Goal: Book appointment/travel/reservation

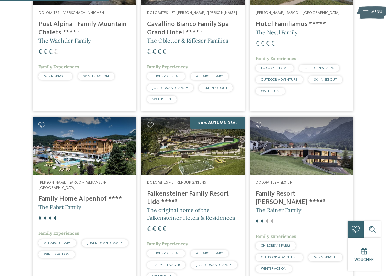
scroll to position [206, 0]
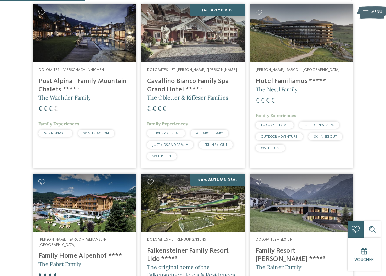
click at [100, 77] on h4 "Post Alpina - Family Mountain Chalets ****ˢ" at bounding box center [84, 85] width 92 height 16
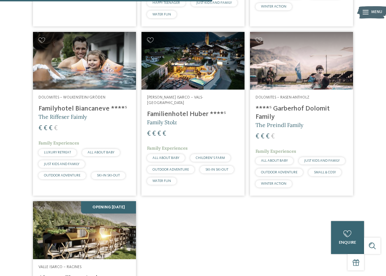
scroll to position [515, 0]
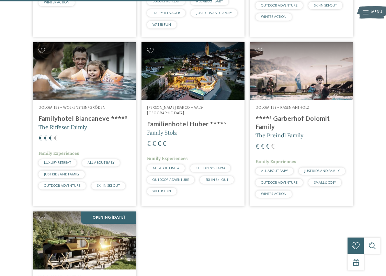
click at [98, 115] on h4 "Familyhotel Biancaneve ****ˢ" at bounding box center [84, 119] width 92 height 8
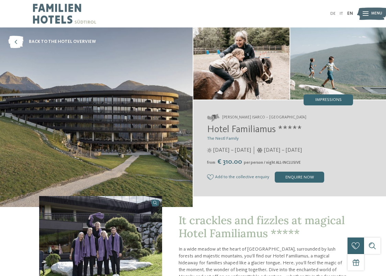
click at [377, 14] on span "Menu" at bounding box center [376, 13] width 11 height 5
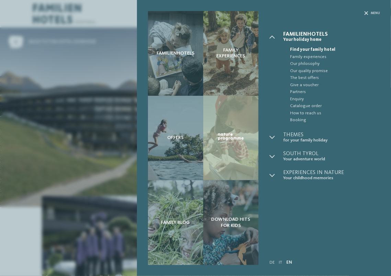
click at [376, 9] on div "Familienhotels Family experiences" at bounding box center [264, 138] width 254 height 276
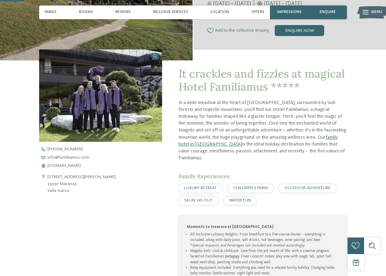
scroll to position [172, 0]
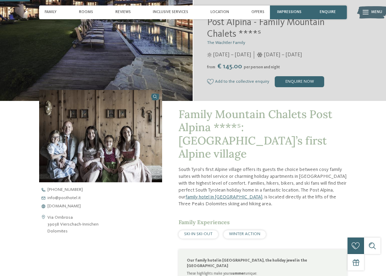
scroll to position [137, 0]
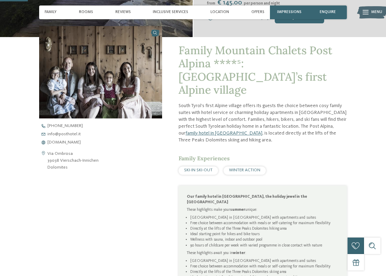
scroll to position [172, 0]
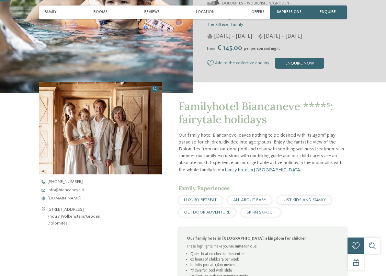
scroll to position [137, 0]
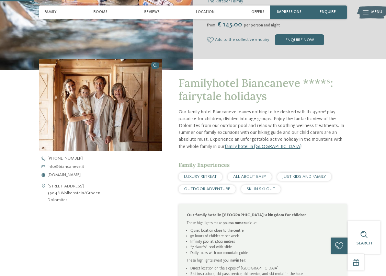
click at [377, 153] on div "Familyhotel Biancaneve ****ˢ: fairytale holidays Our family hotel Biancaneve le…" at bounding box center [193, 198] width 374 height 257
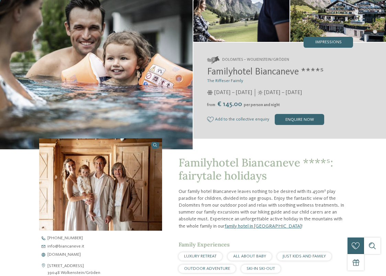
scroll to position [0, 0]
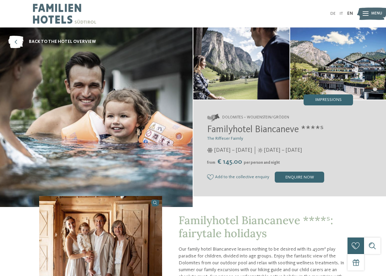
click at [60, 8] on img at bounding box center [64, 13] width 63 height 27
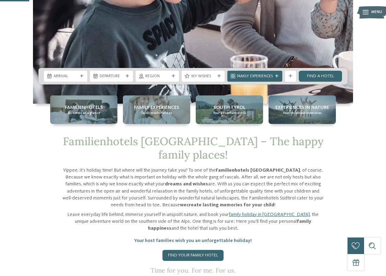
scroll to position [172, 0]
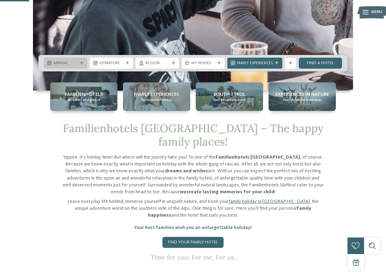
click at [70, 60] on div "Arrival" at bounding box center [65, 63] width 27 height 6
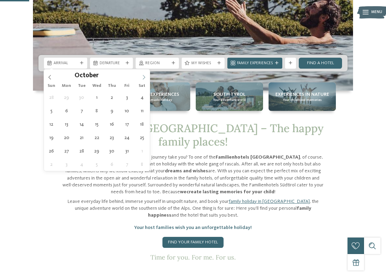
click at [141, 78] on span at bounding box center [144, 75] width 12 height 12
type input "****"
click at [141, 78] on span at bounding box center [144, 75] width 12 height 12
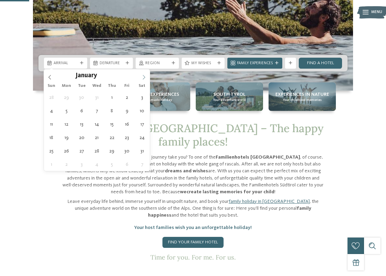
click at [141, 77] on span at bounding box center [144, 75] width 12 height 12
click at [142, 75] on icon at bounding box center [144, 77] width 5 height 5
type div "[DATE]"
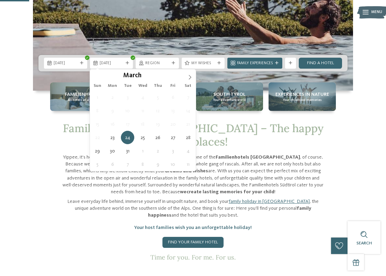
type input "****"
type div "[DATE]"
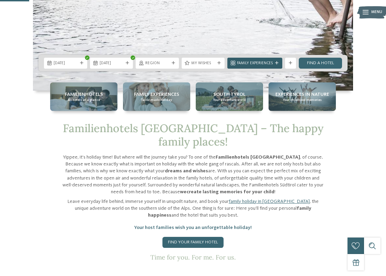
click at [274, 65] on div at bounding box center [276, 62] width 5 height 3
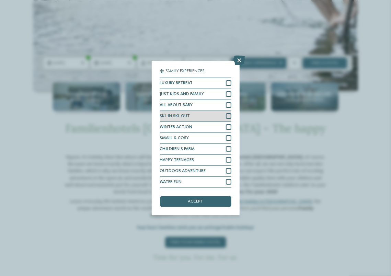
click at [229, 118] on div at bounding box center [228, 115] width 5 height 5
click at [207, 197] on div "accept" at bounding box center [195, 201] width 71 height 11
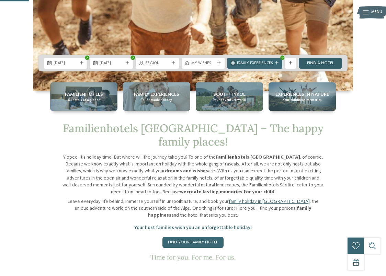
click at [320, 65] on link "Find a hotel" at bounding box center [320, 63] width 43 height 11
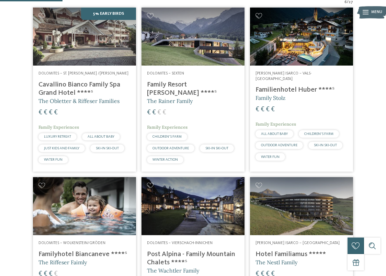
scroll to position [93, 0]
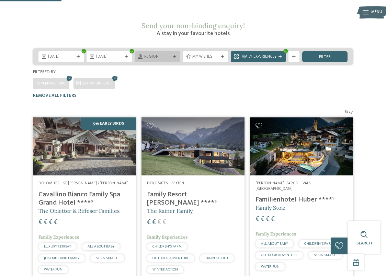
click at [172, 55] on div at bounding box center [174, 56] width 5 height 3
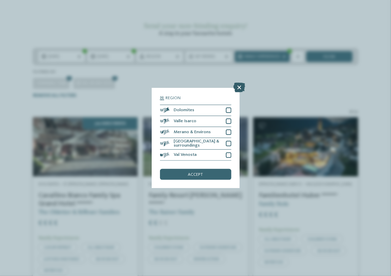
click at [242, 88] on icon at bounding box center [240, 88] width 12 height 10
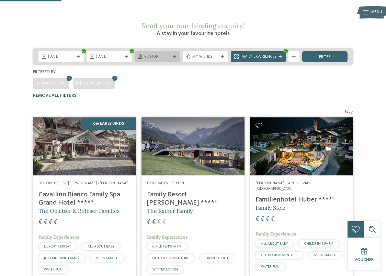
click at [162, 54] on span "Region" at bounding box center [157, 56] width 26 height 5
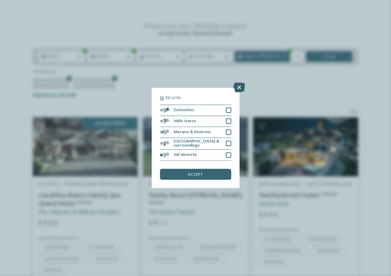
click at [238, 87] on icon at bounding box center [240, 88] width 12 height 10
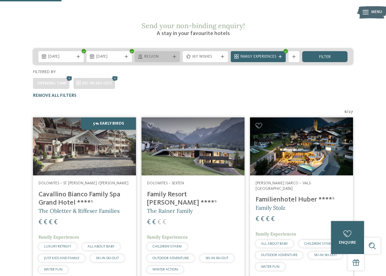
click at [170, 54] on span "Region" at bounding box center [157, 56] width 26 height 5
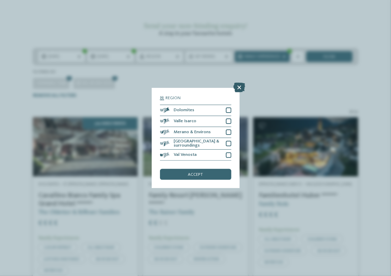
click at [236, 86] on icon at bounding box center [240, 88] width 12 height 10
